Goal: Task Accomplishment & Management: Manage account settings

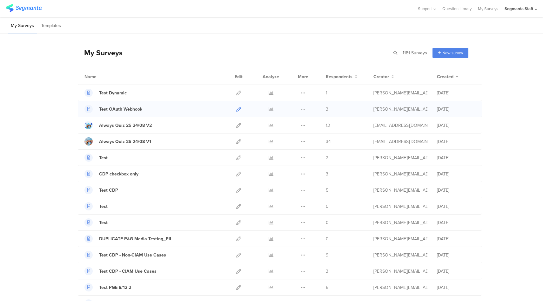
click at [237, 109] on icon at bounding box center [238, 109] width 5 height 5
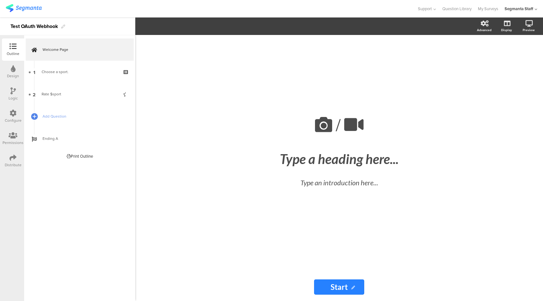
click at [8, 121] on div "Configure" at bounding box center [13, 121] width 17 height 6
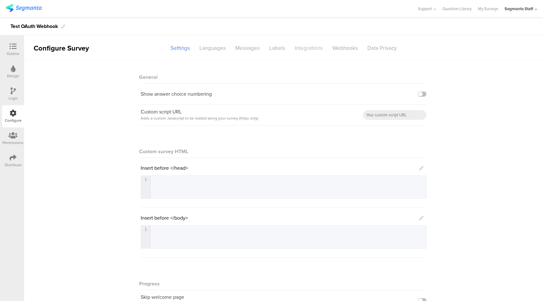
click at [309, 52] on div "Integrations" at bounding box center [309, 48] width 38 height 11
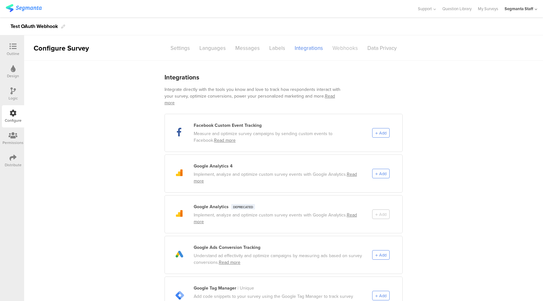
click at [332, 49] on div "Webhooks" at bounding box center [345, 48] width 35 height 11
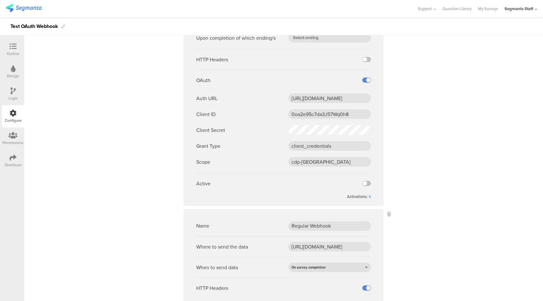
scroll to position [125, 0]
